Goal: Task Accomplishment & Management: Use online tool/utility

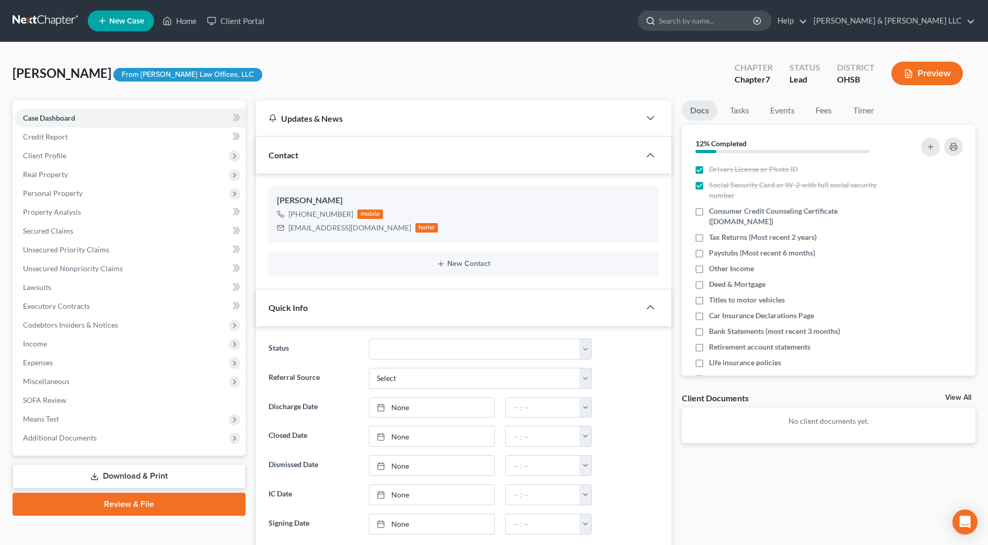
click at [750, 19] on input "search" at bounding box center [707, 20] width 96 height 19
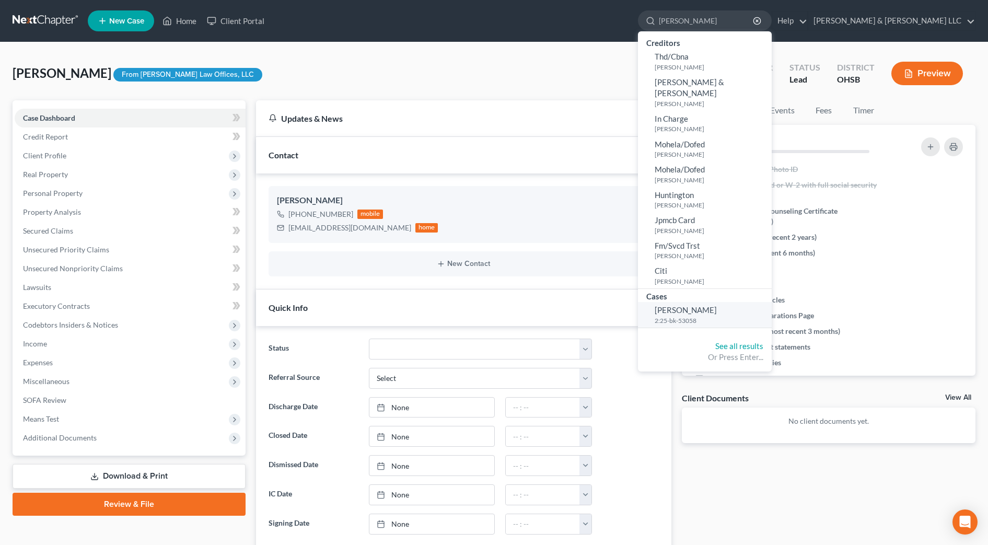
type input "[PERSON_NAME]"
click at [750, 316] on small "2:25-bk-53058" at bounding box center [711, 320] width 114 height 9
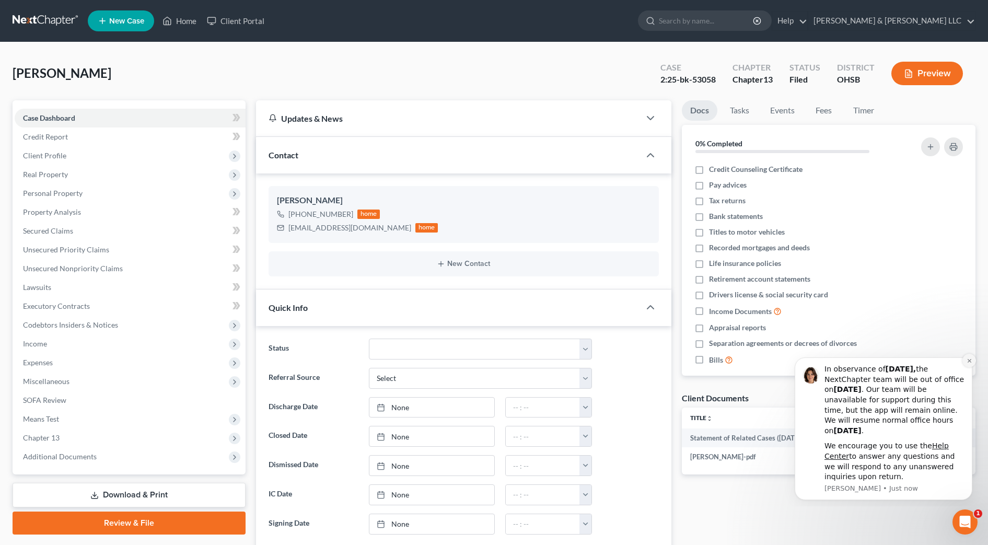
click at [967, 361] on icon "Dismiss notification" at bounding box center [969, 361] width 6 height 6
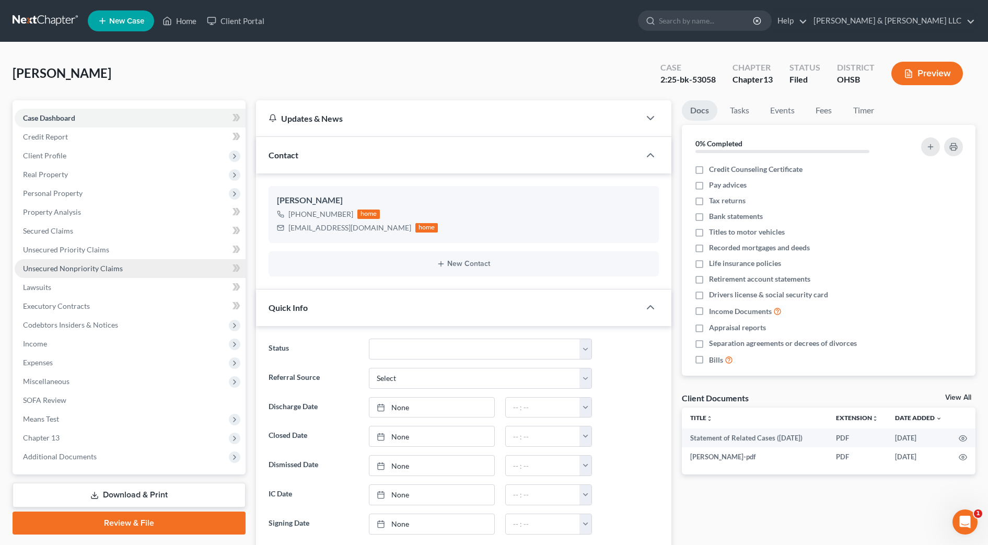
click at [138, 269] on link "Unsecured Nonpriority Claims" at bounding box center [130, 268] width 231 height 19
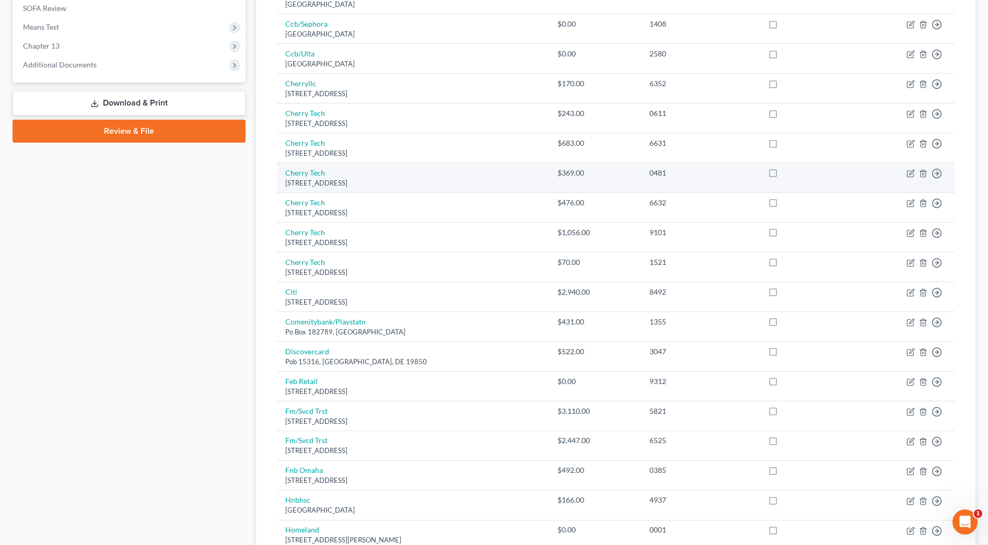
scroll to position [588, 0]
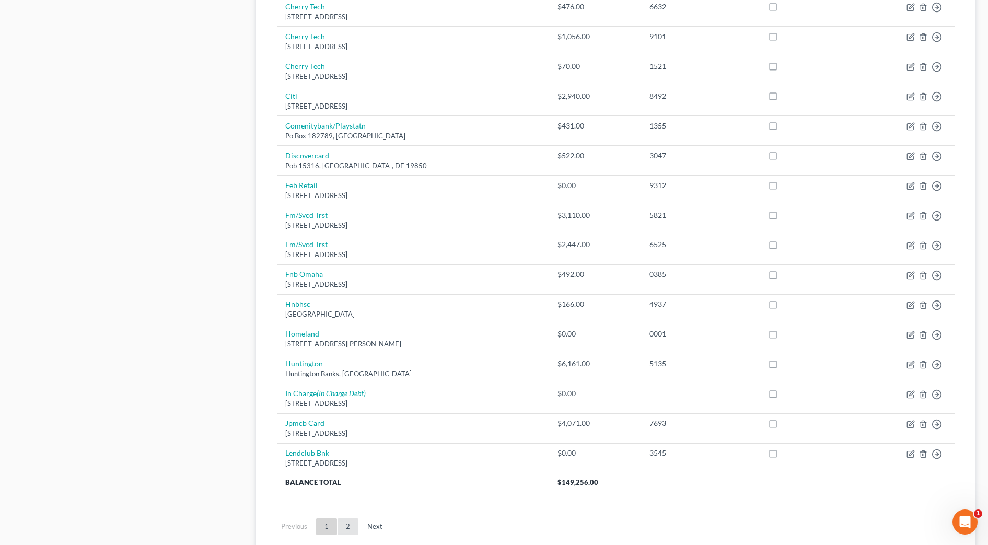
click at [348, 525] on link "2" at bounding box center [347, 526] width 21 height 17
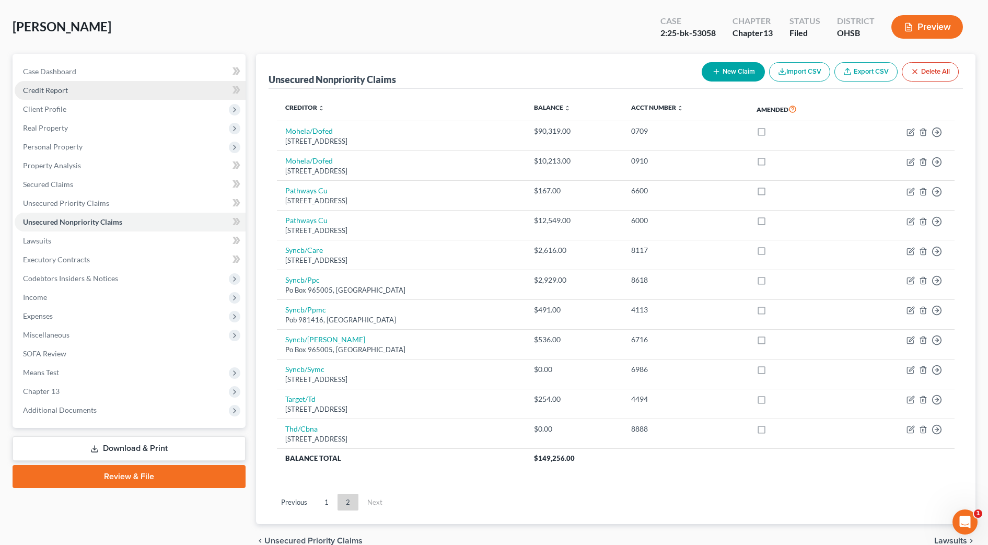
scroll to position [0, 0]
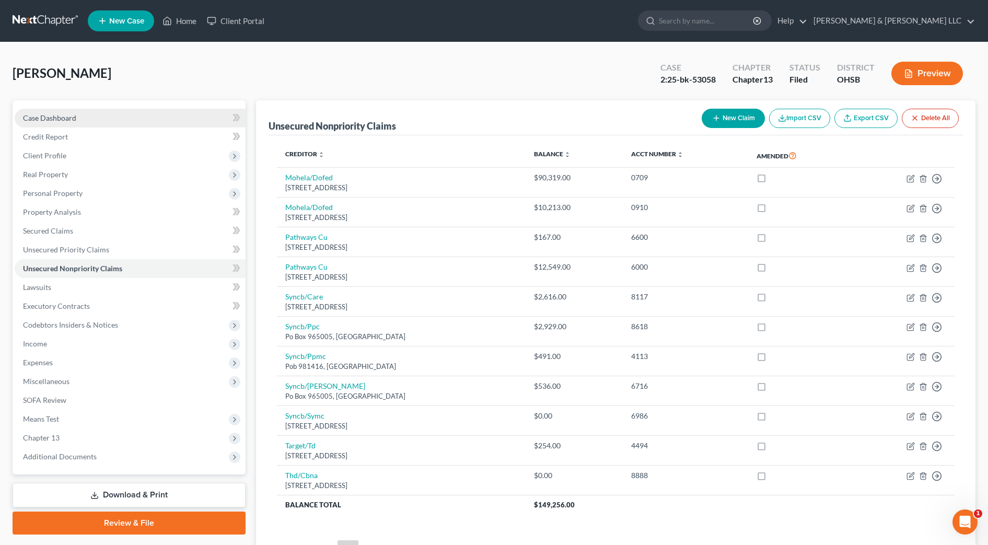
click at [63, 116] on span "Case Dashboard" at bounding box center [49, 117] width 53 height 9
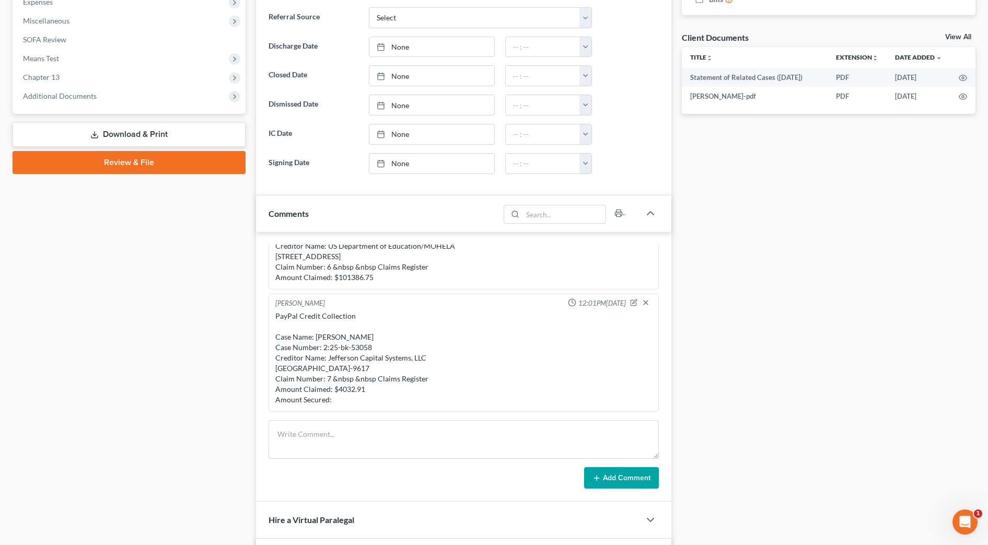
scroll to position [392, 0]
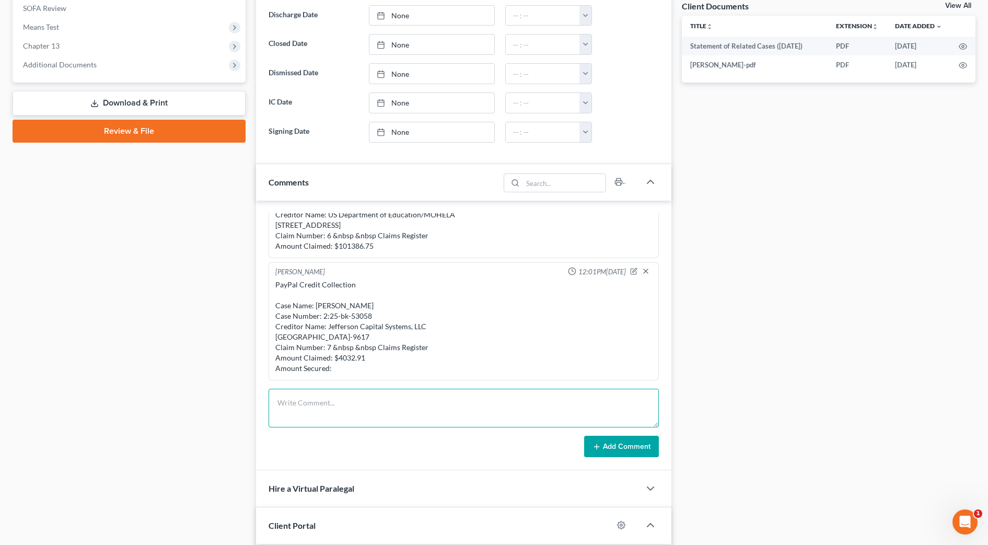
click at [323, 412] on textarea at bounding box center [463, 408] width 390 height 39
paste textarea "The following transaction was received from ^[PERSON_NAME] on [DATE] 5:28 PM ED…"
click at [278, 403] on textarea "The following transaction was received from ^[PERSON_NAME] on [DATE] 5:28 PM ED…" at bounding box center [463, 408] width 390 height 39
type textarea "PayPal The following transaction was received from ^[PERSON_NAME] on [DATE] 5:2…"
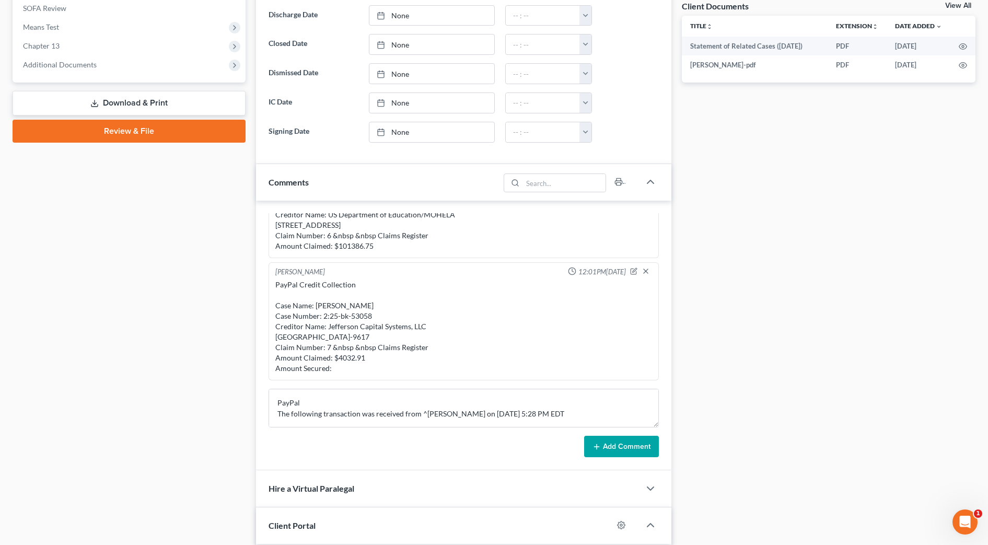
click at [601, 446] on icon at bounding box center [596, 446] width 8 height 8
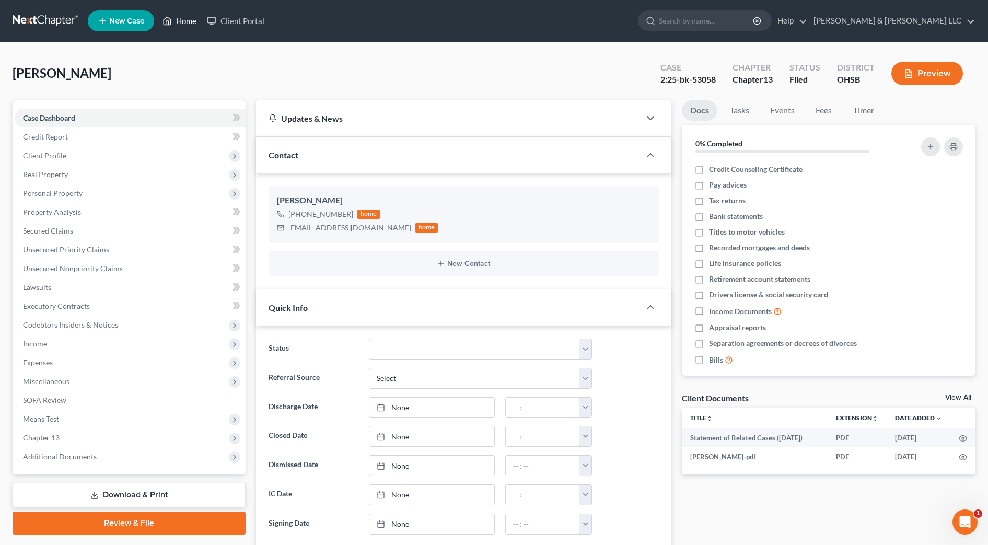
click at [177, 18] on link "Home" at bounding box center [179, 20] width 44 height 19
